Goal: Information Seeking & Learning: Learn about a topic

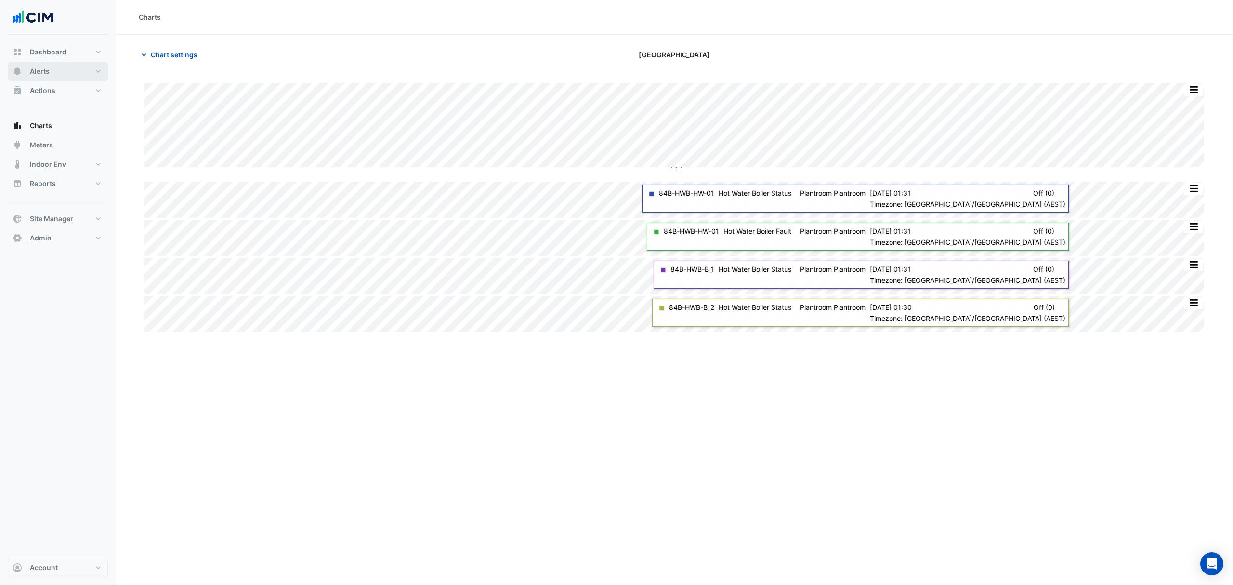
click at [41, 67] on span "Alerts" at bounding box center [40, 71] width 20 height 10
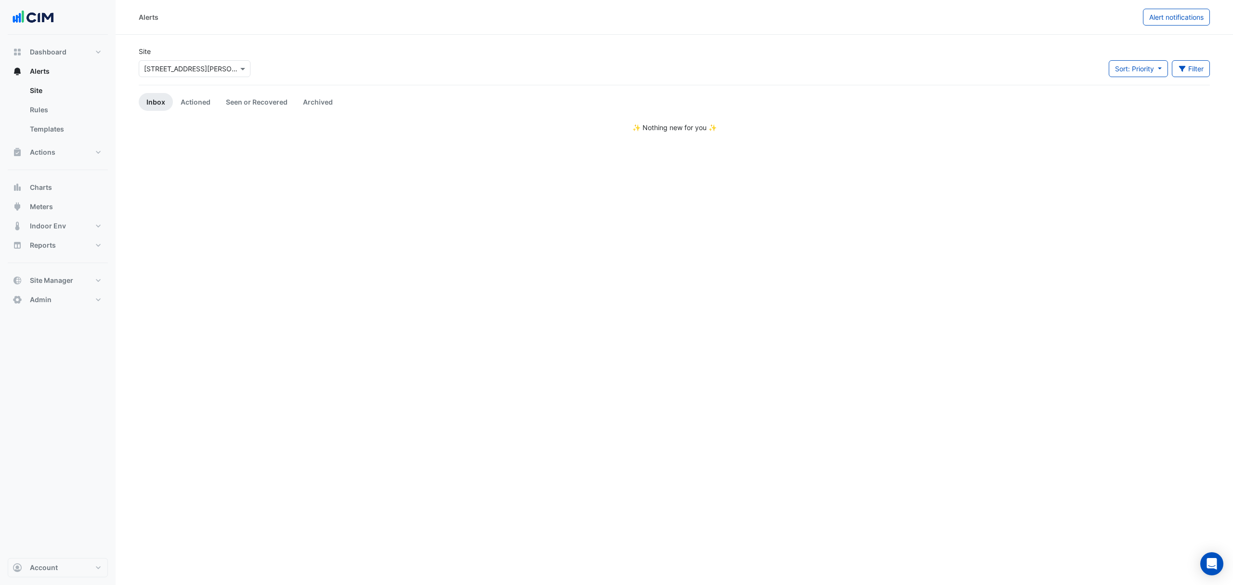
click at [205, 101] on link "Actioned" at bounding box center [195, 102] width 45 height 18
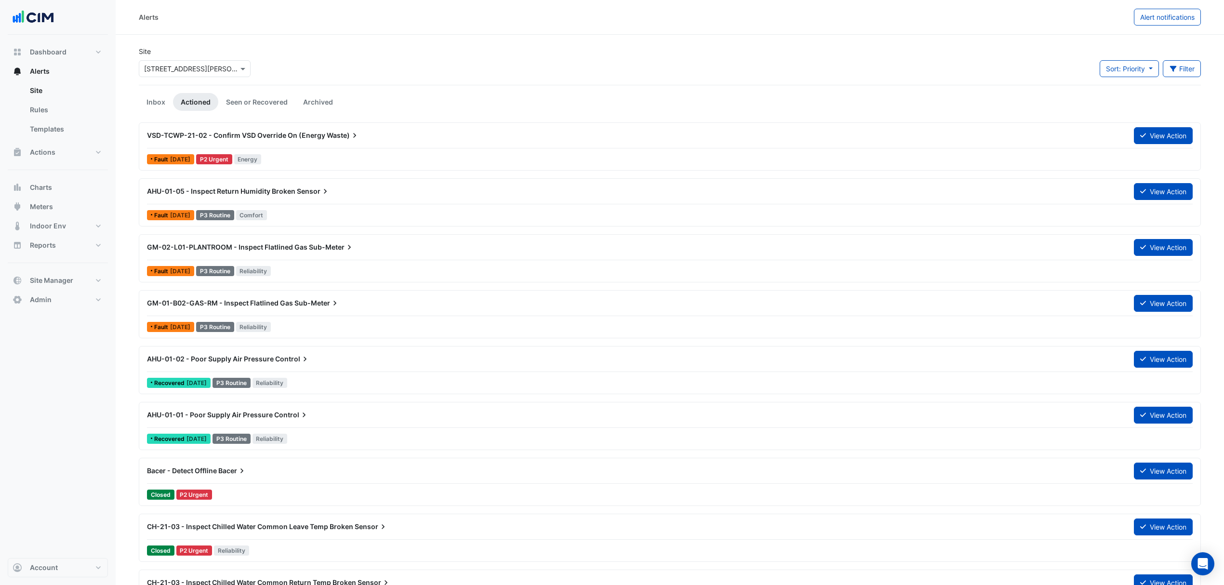
click at [36, 88] on link "Site" at bounding box center [65, 90] width 86 height 19
click at [47, 72] on span "Alerts" at bounding box center [40, 71] width 20 height 10
click at [49, 83] on link "Site" at bounding box center [65, 90] width 86 height 19
click at [60, 52] on span "Dashboard" at bounding box center [48, 52] width 37 height 10
select select "***"
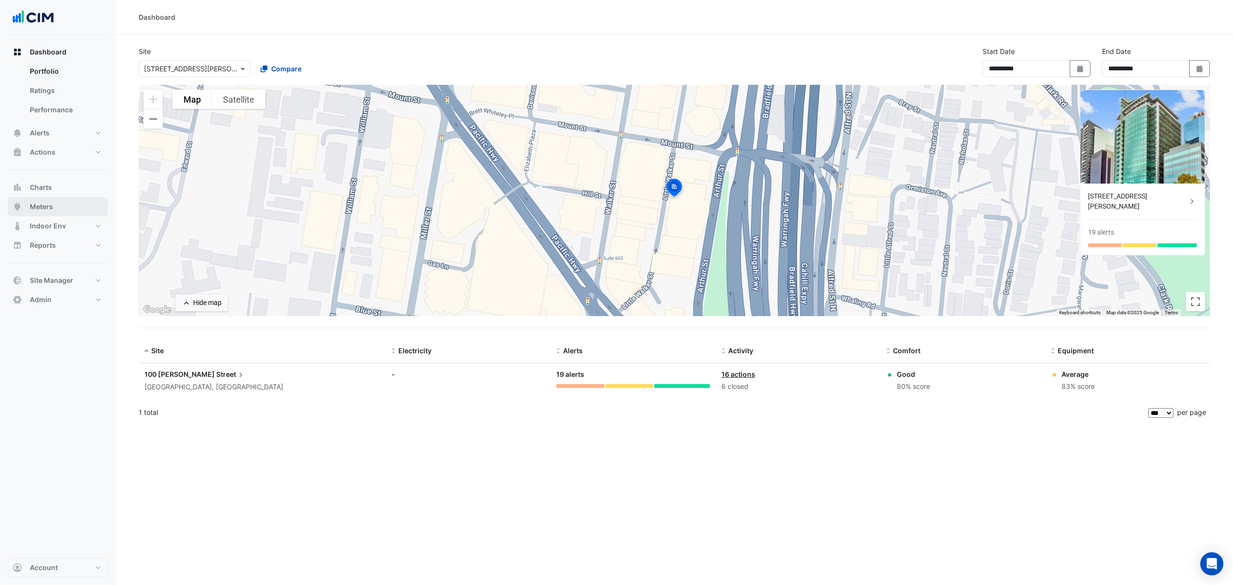
click at [44, 204] on span "Meters" at bounding box center [41, 207] width 23 height 10
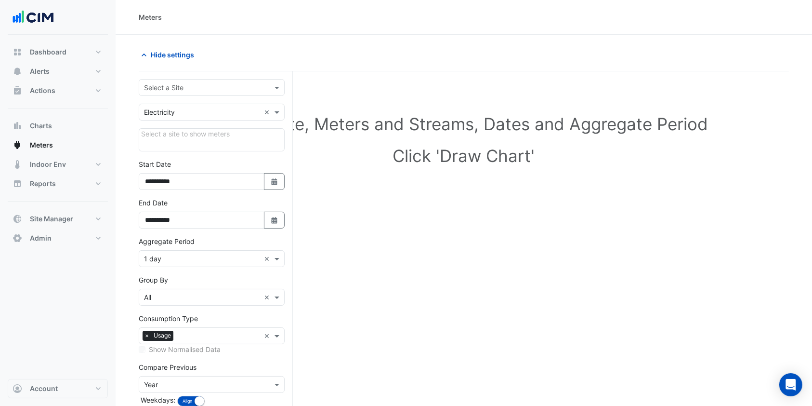
click at [198, 91] on input "text" at bounding box center [202, 88] width 116 height 10
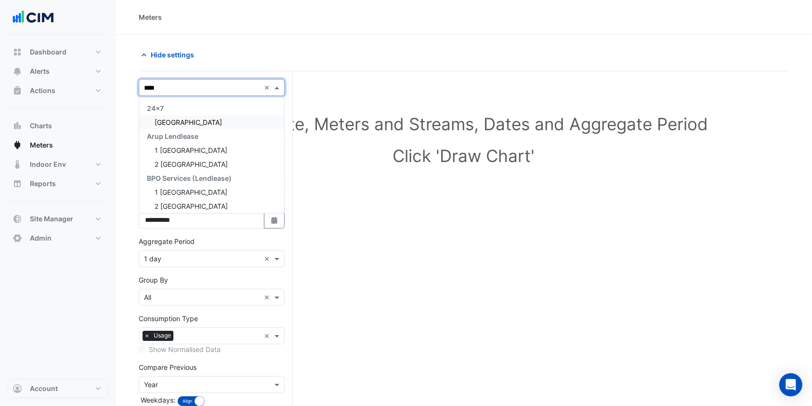
type input "*****"
click at [180, 119] on span "[GEOGRAPHIC_DATA]" at bounding box center [188, 122] width 67 height 8
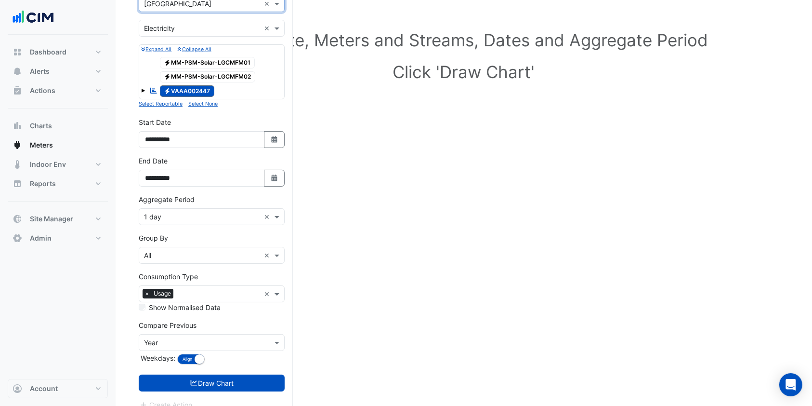
scroll to position [95, 0]
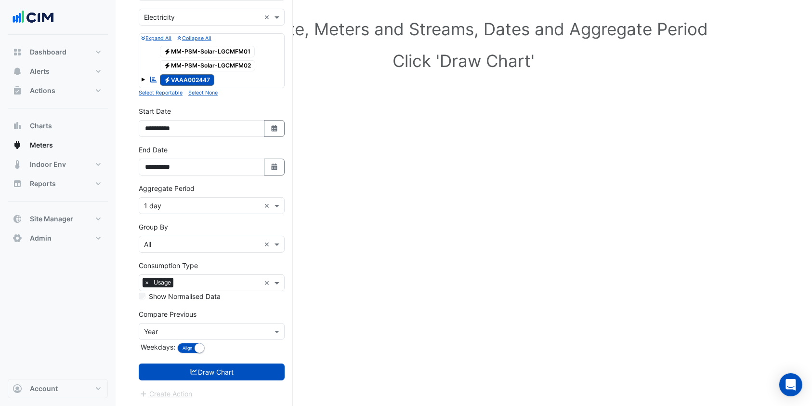
click at [180, 365] on button "Draw Chart" at bounding box center [212, 371] width 146 height 17
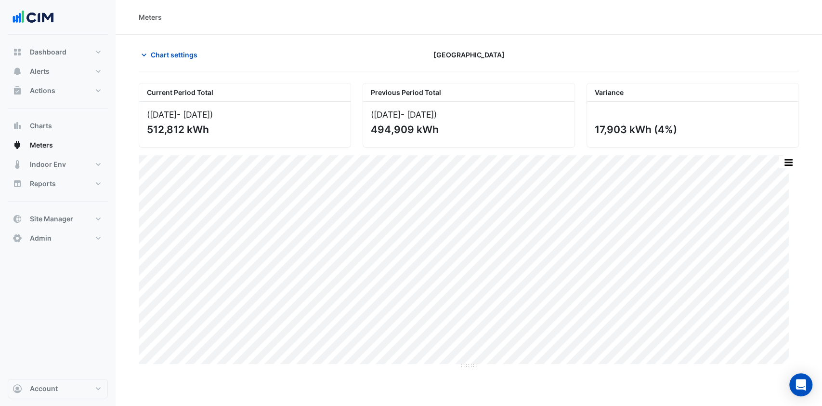
click at [163, 57] on span "Chart settings" at bounding box center [174, 55] width 47 height 10
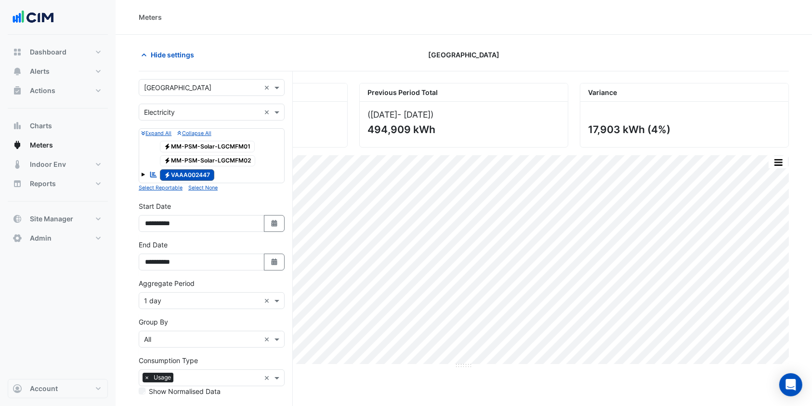
click at [204, 91] on input "text" at bounding box center [202, 88] width 116 height 10
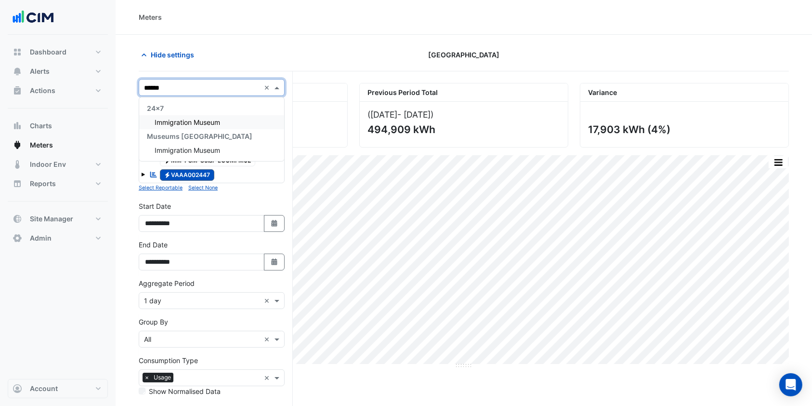
type input "*******"
click at [183, 121] on span "Immigration Museum" at bounding box center [188, 122] width 66 height 8
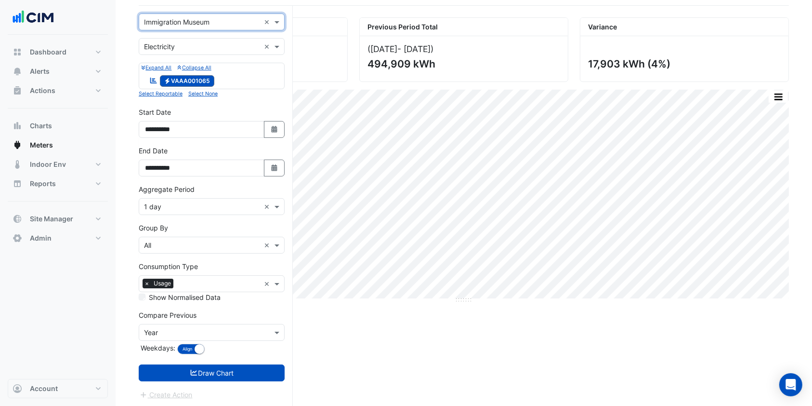
scroll to position [66, 0]
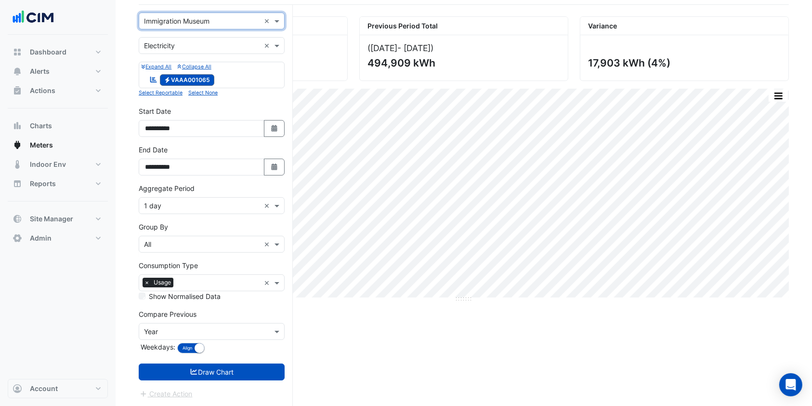
click at [233, 372] on button "Draw Chart" at bounding box center [212, 371] width 146 height 17
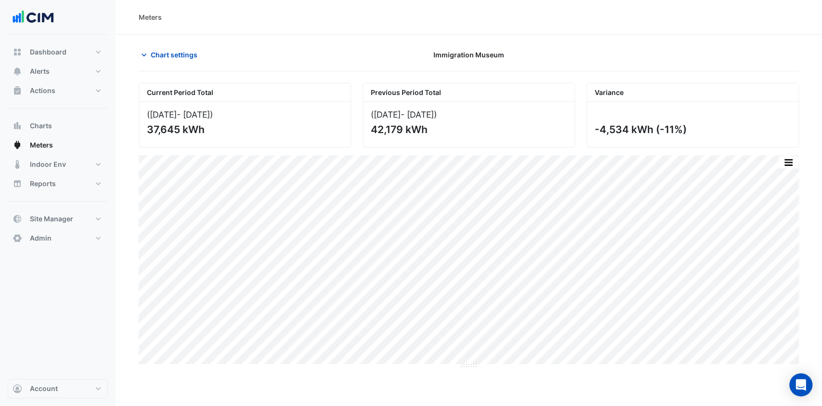
click at [158, 50] on span "Chart settings" at bounding box center [174, 55] width 47 height 10
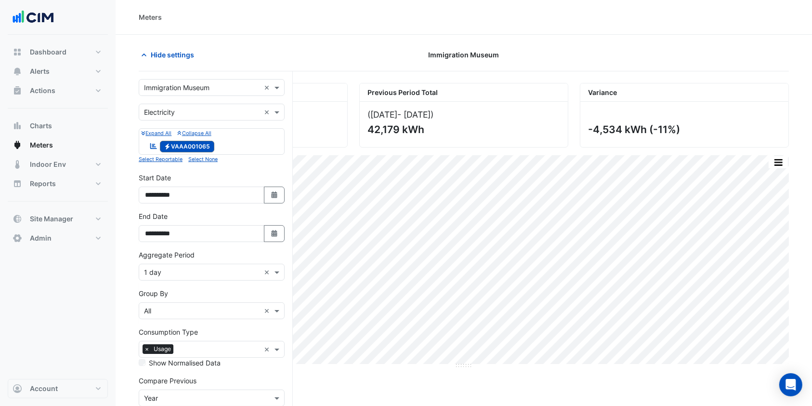
click at [209, 91] on input "text" at bounding box center [202, 88] width 116 height 10
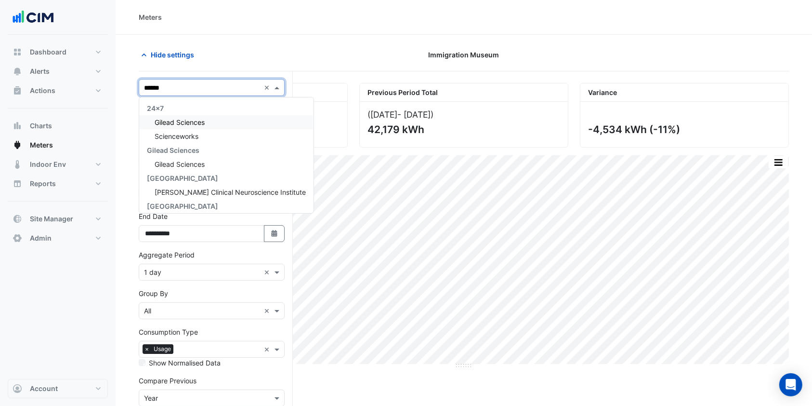
type input "*******"
click at [181, 133] on span "Scienceworks" at bounding box center [177, 136] width 44 height 8
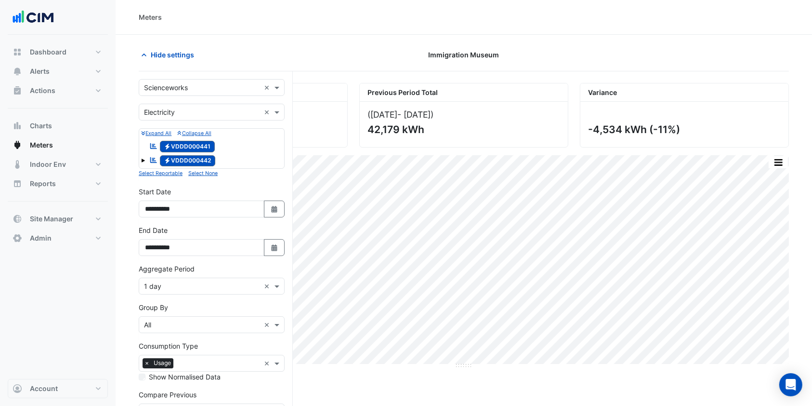
click at [211, 60] on div "Hide settings" at bounding box center [243, 54] width 221 height 17
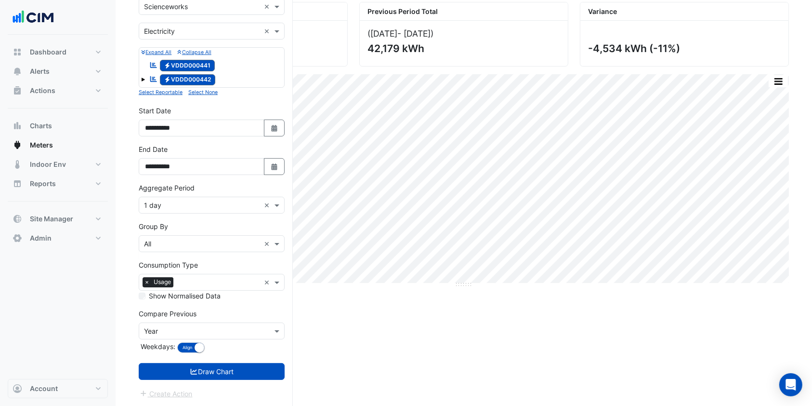
click at [209, 373] on button "Draw Chart" at bounding box center [212, 371] width 146 height 17
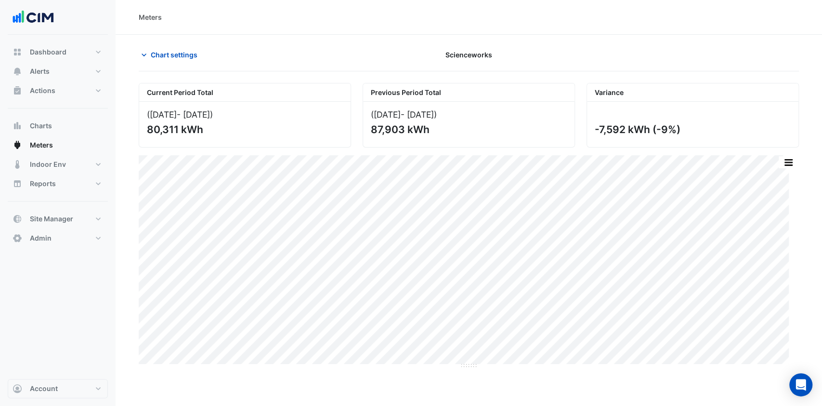
click at [175, 57] on span "Chart settings" at bounding box center [174, 55] width 47 height 10
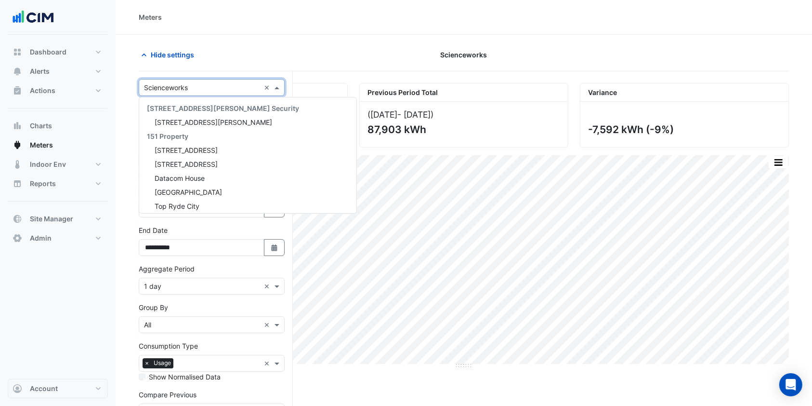
click at [189, 92] on div "Select a Site × Scienceworks" at bounding box center [199, 87] width 121 height 10
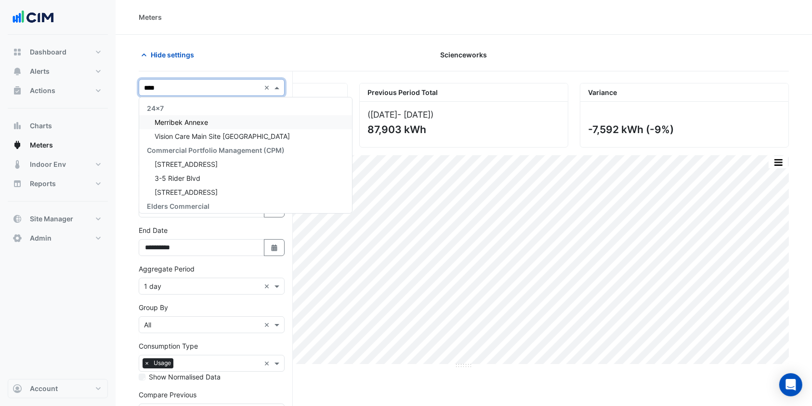
type input "*****"
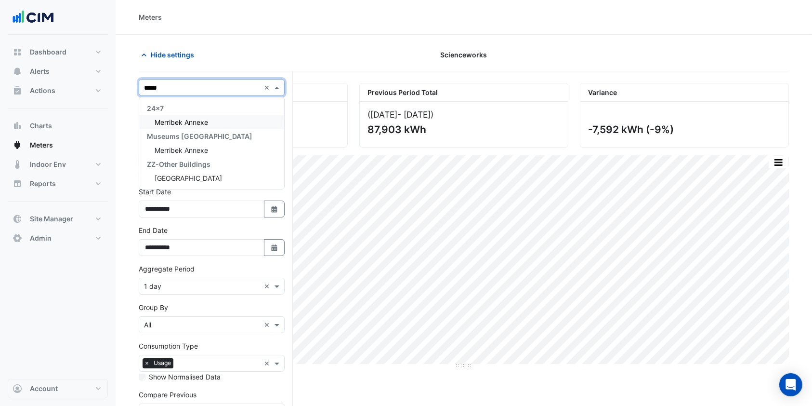
click at [189, 115] on div "Merribek Annexe" at bounding box center [211, 122] width 145 height 14
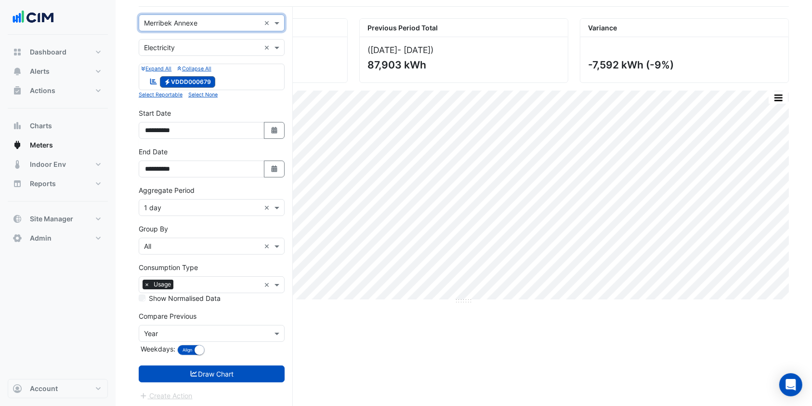
scroll to position [66, 0]
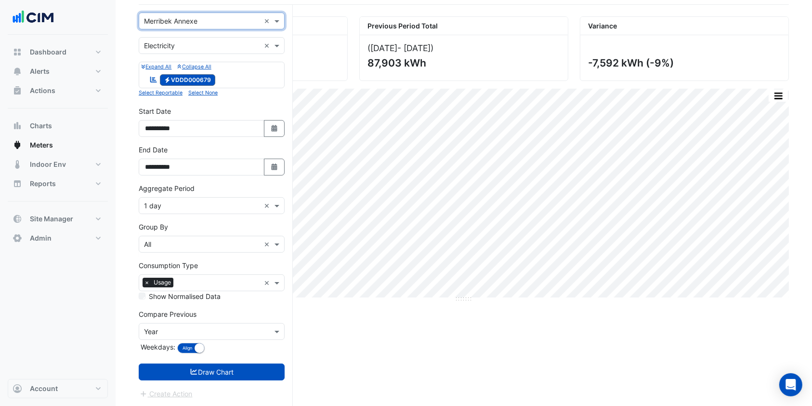
click at [186, 368] on button "Draw Chart" at bounding box center [212, 371] width 146 height 17
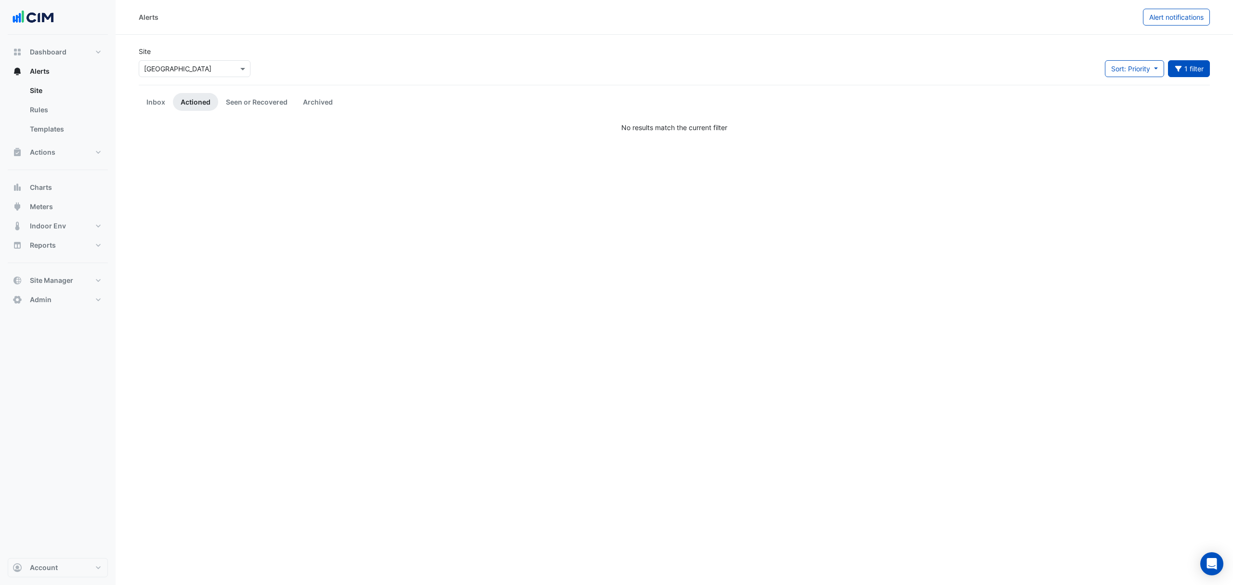
click at [63, 73] on button "Alerts" at bounding box center [58, 71] width 100 height 19
click at [224, 62] on div "Select a Site × [GEOGRAPHIC_DATA]" at bounding box center [195, 68] width 112 height 17
type input "***"
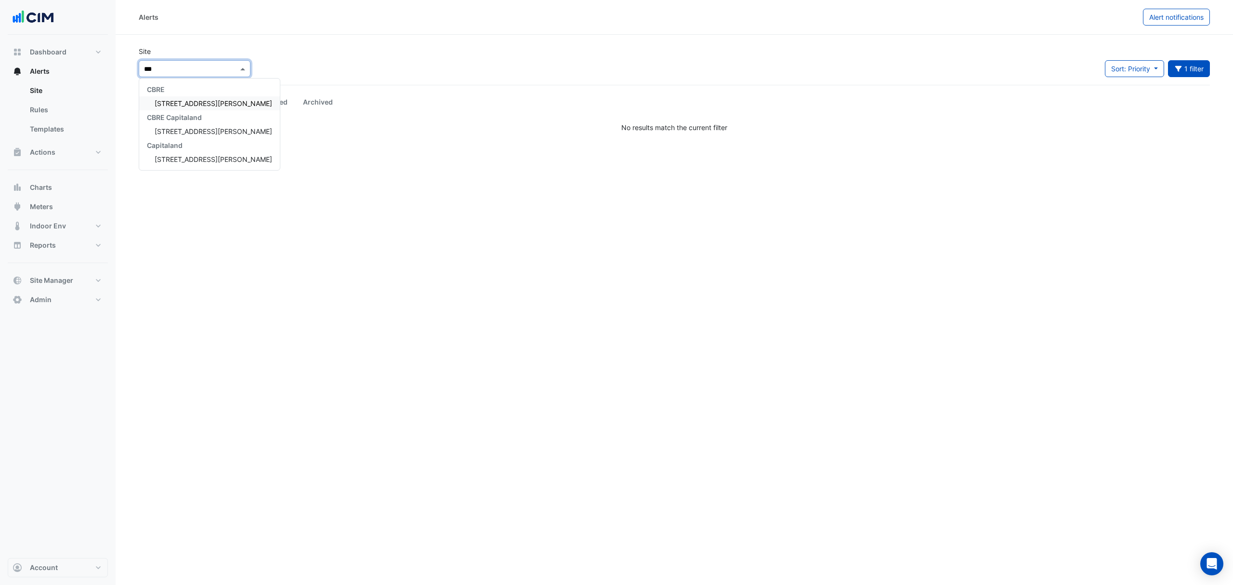
click at [176, 102] on span "[STREET_ADDRESS][PERSON_NAME]" at bounding box center [214, 103] width 118 height 8
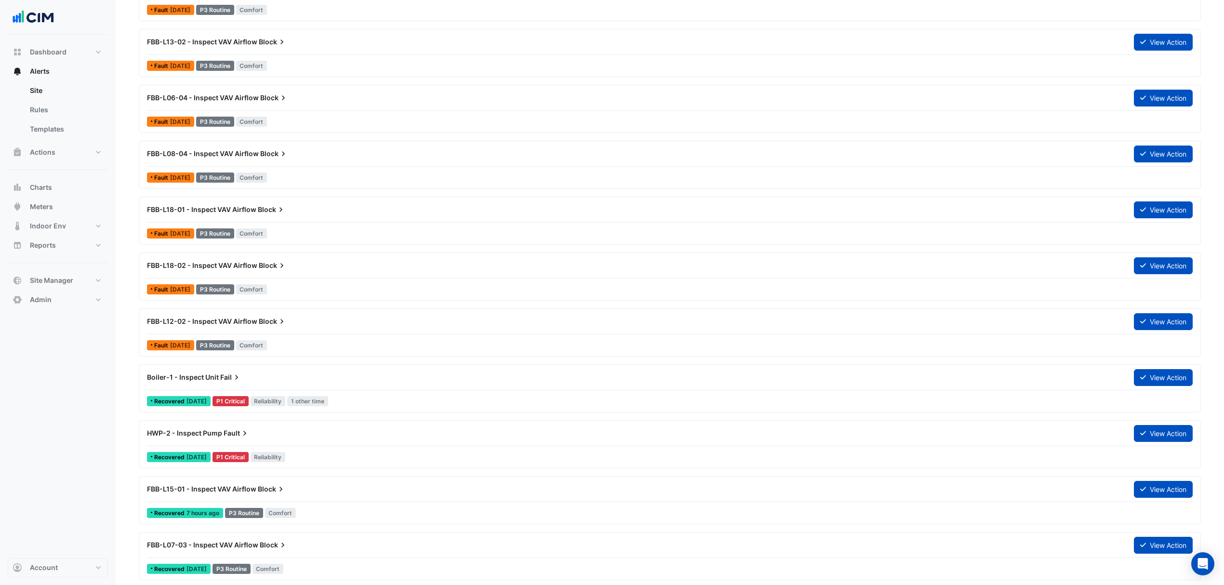
scroll to position [257, 0]
